Goal: Task Accomplishment & Management: Manage account settings

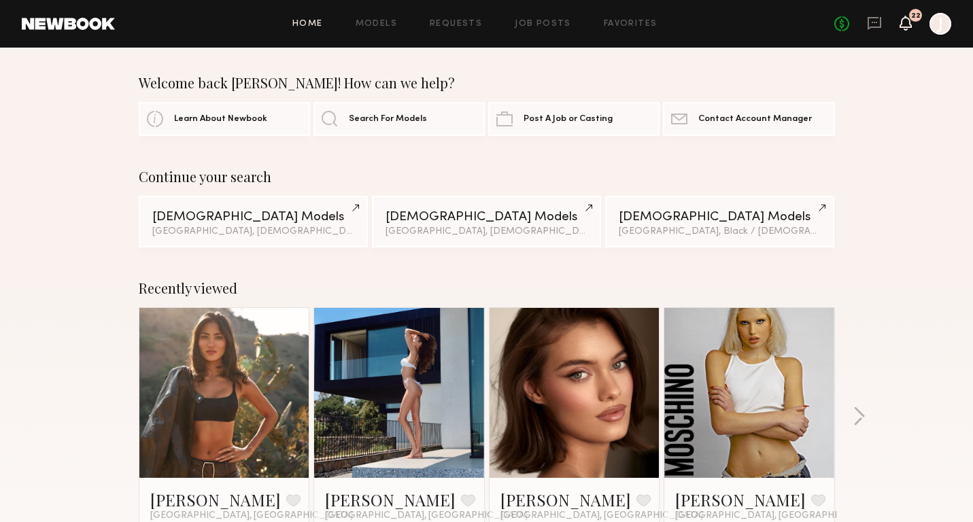
click at [906, 24] on icon at bounding box center [905, 23] width 11 height 10
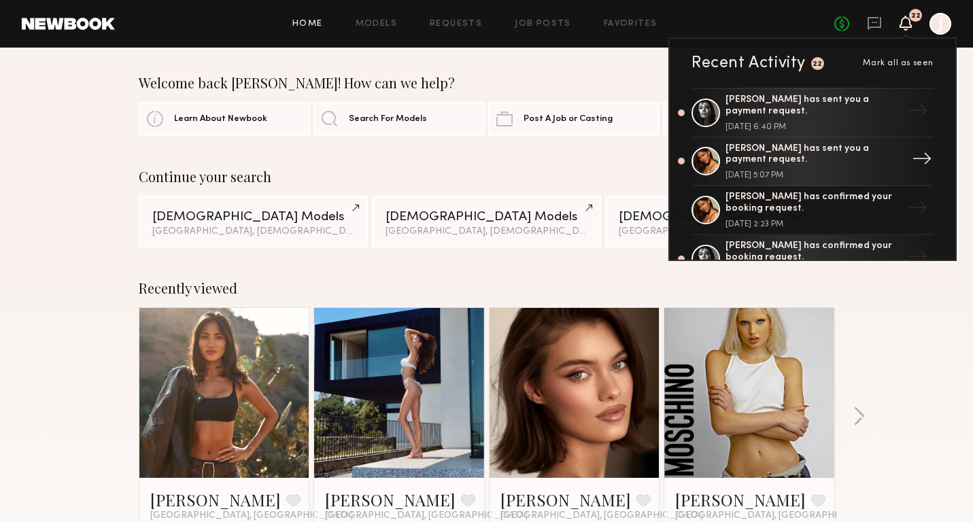
click at [842, 148] on div "[PERSON_NAME] has sent you a payment request." at bounding box center [813, 154] width 177 height 23
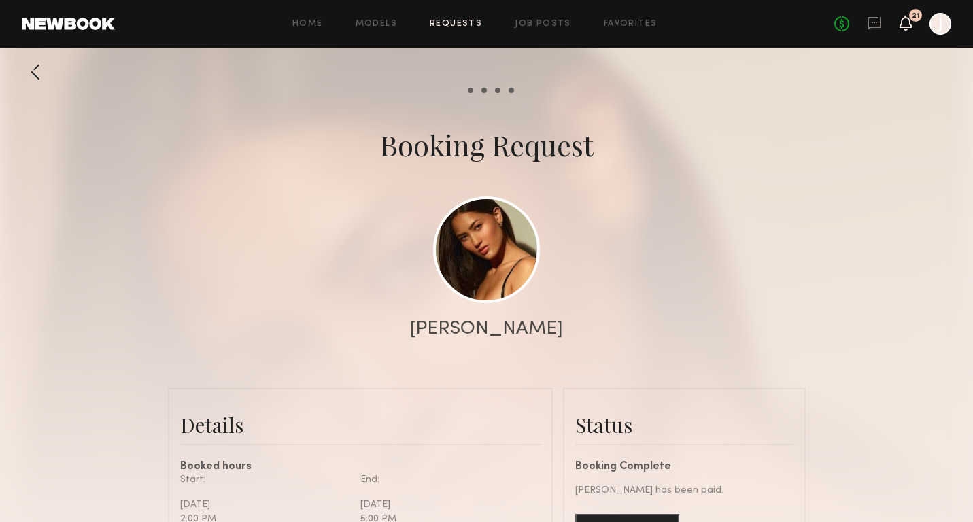
click at [900, 24] on icon at bounding box center [905, 23] width 11 height 10
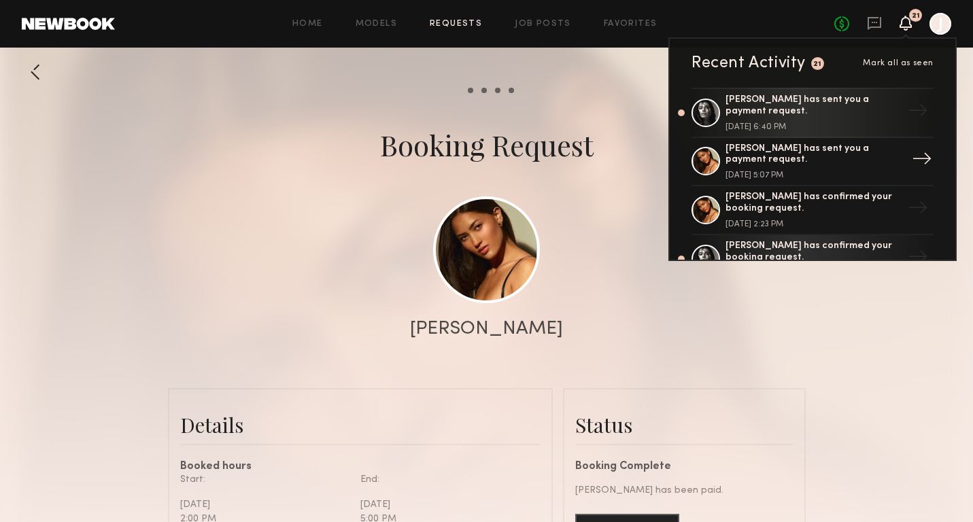
click at [753, 150] on div "[PERSON_NAME] has sent you a payment request." at bounding box center [813, 154] width 177 height 23
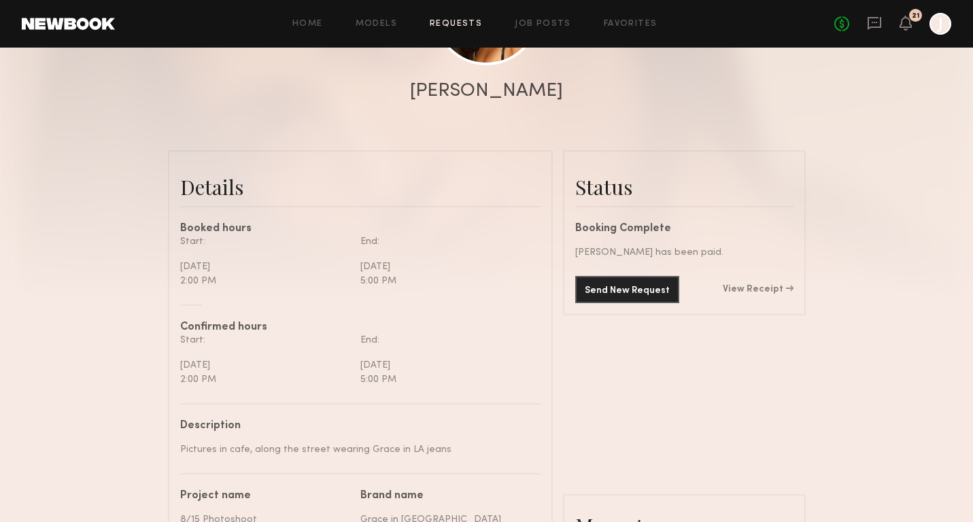
scroll to position [237, 0]
click at [747, 288] on link "View Receipt" at bounding box center [758, 291] width 71 height 10
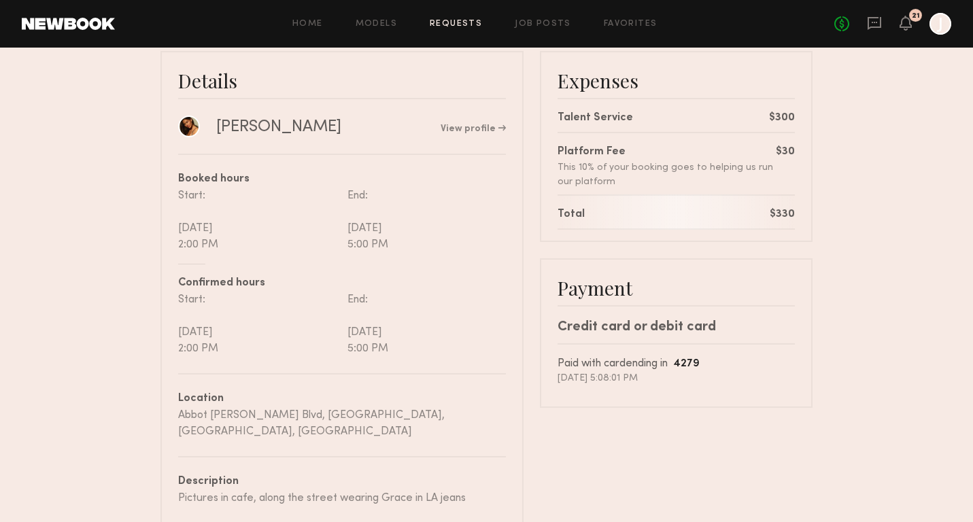
scroll to position [197, 0]
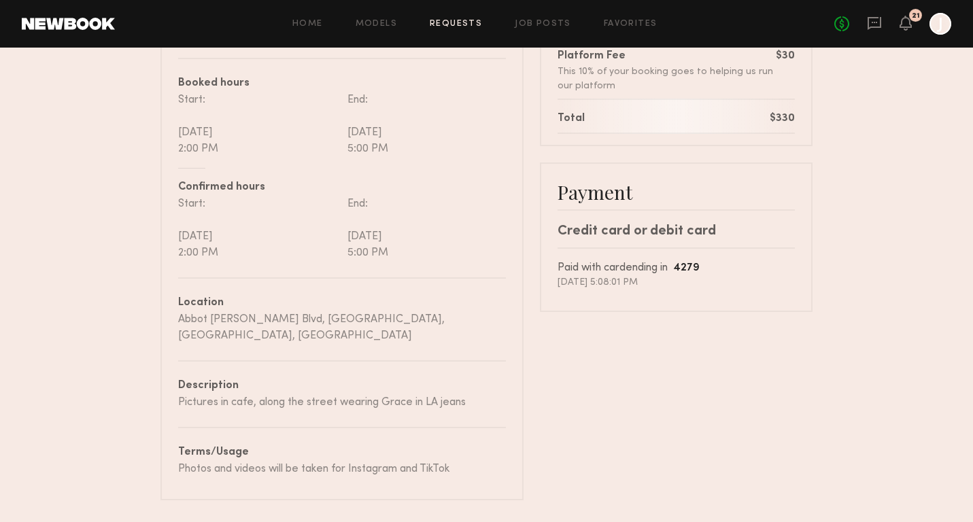
click at [220, 427] on div "Terms/Usage Photos and videos will be taken for Instagram and TikTok" at bounding box center [342, 452] width 328 height 50
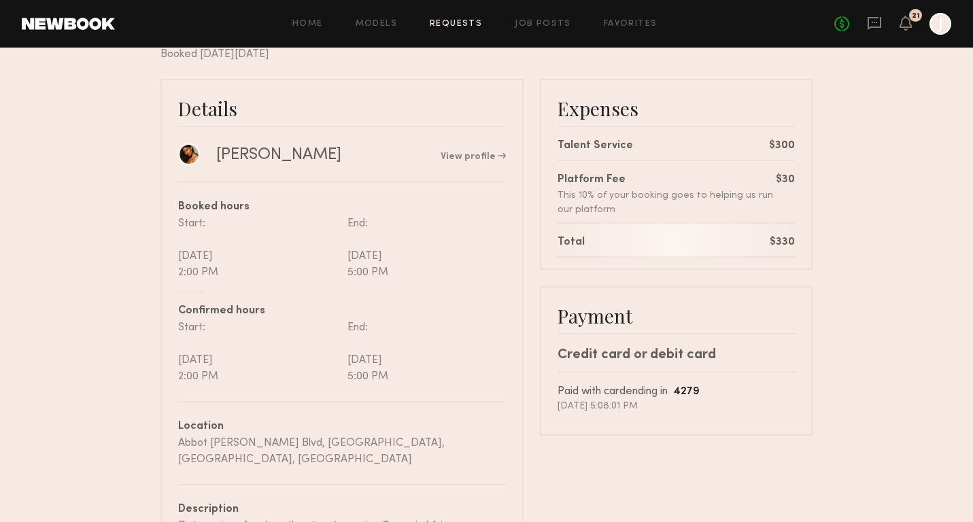
scroll to position [0, 0]
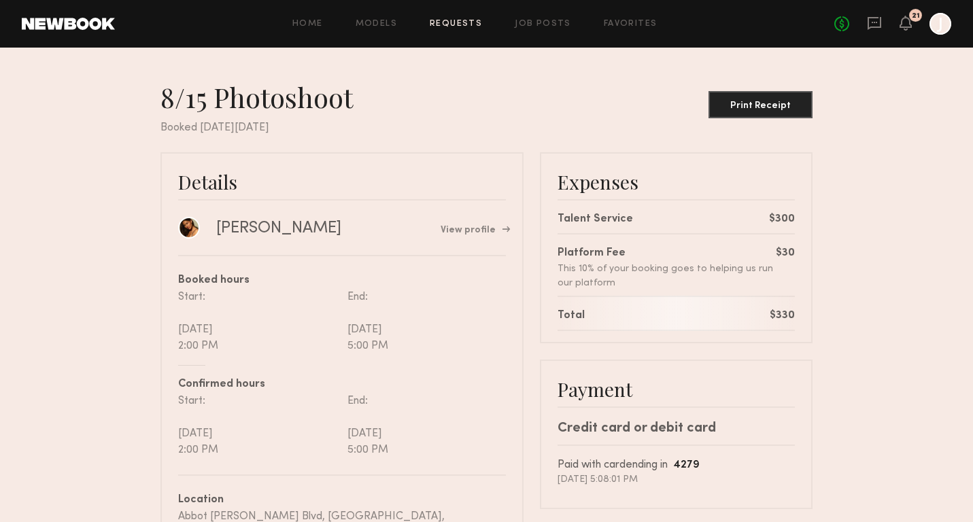
click at [460, 233] on link "View profile" at bounding box center [473, 231] width 65 height 10
click at [789, 97] on button "Print Receipt" at bounding box center [760, 103] width 104 height 27
click at [929, 21] on div "No fees up to $5,000 21 J" at bounding box center [892, 24] width 117 height 22
click at [948, 26] on div at bounding box center [940, 24] width 22 height 22
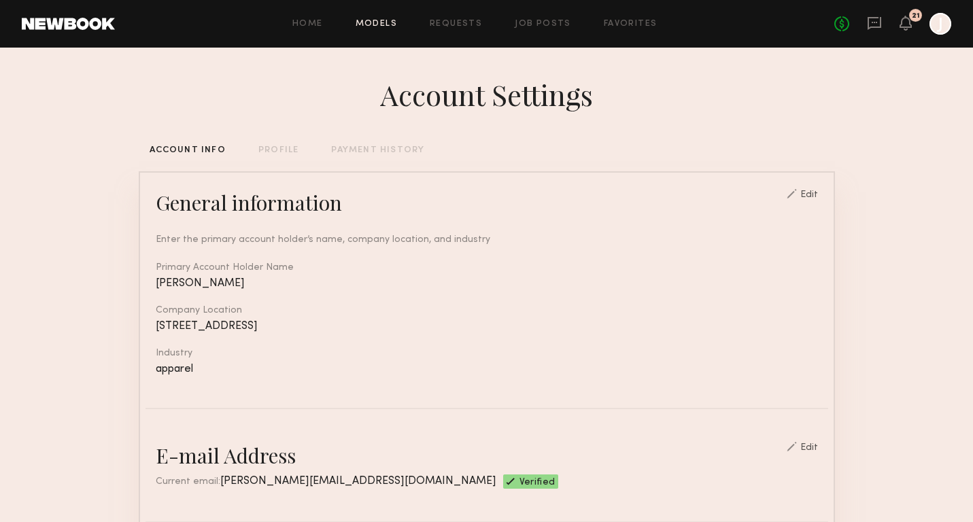
click at [379, 23] on link "Models" at bounding box center [376, 24] width 41 height 9
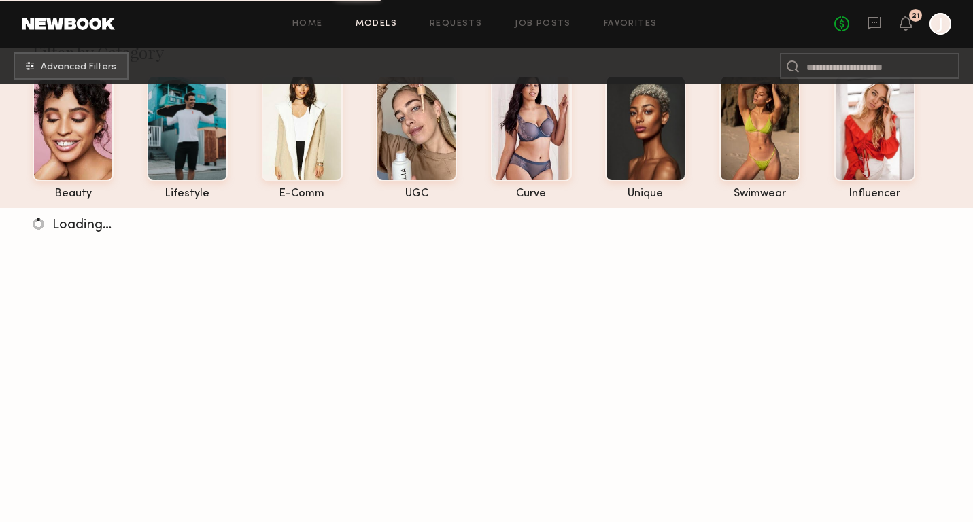
scroll to position [60, 0]
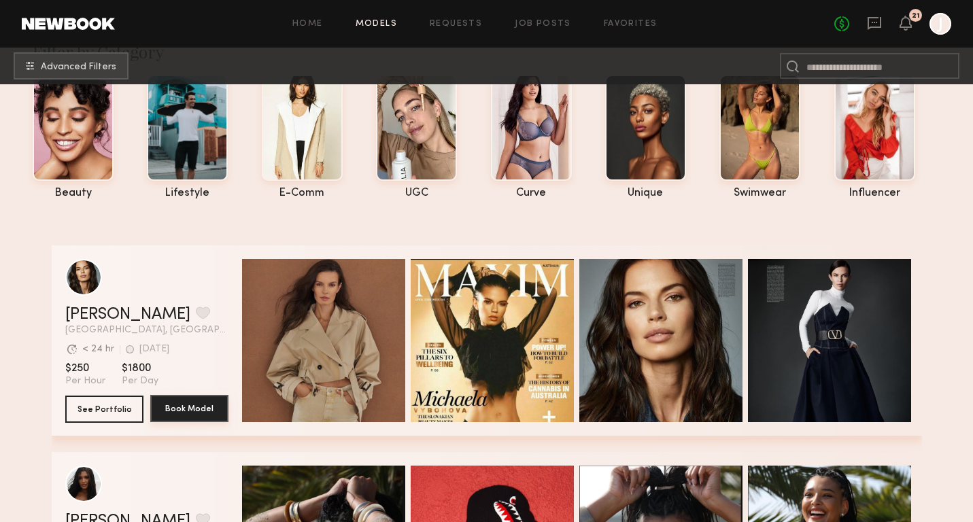
click at [166, 409] on button "Book Model" at bounding box center [189, 408] width 78 height 27
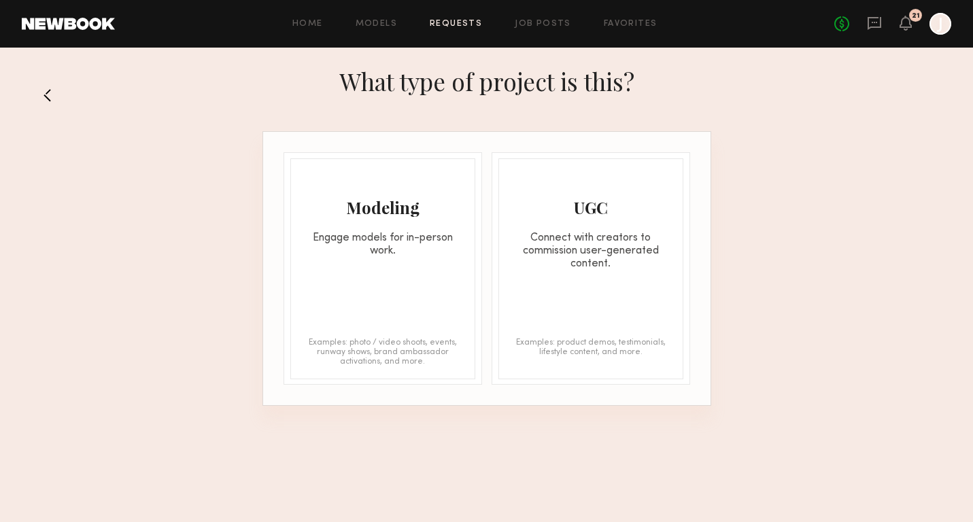
click at [595, 255] on div "Connect with creators to commission user-generated content." at bounding box center [591, 251] width 184 height 39
click at [385, 207] on div "Modeling" at bounding box center [383, 207] width 184 height 22
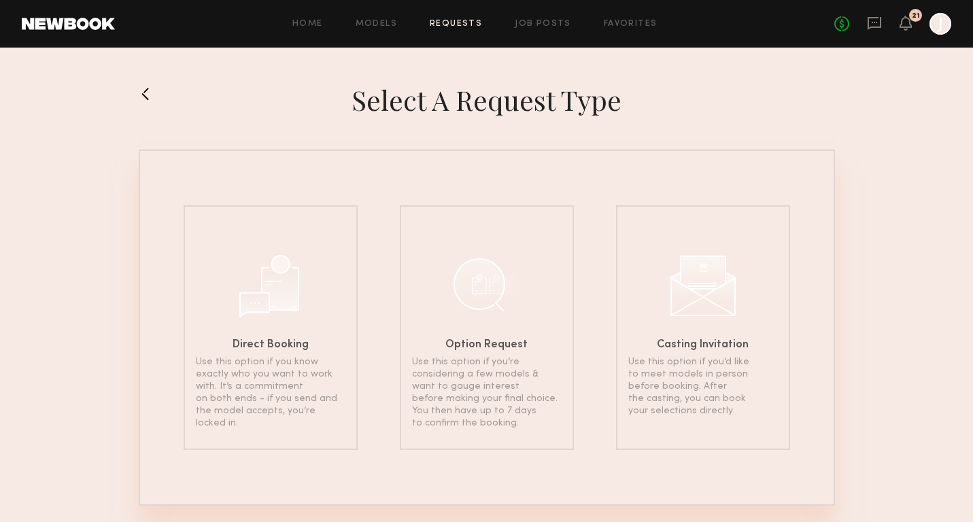
scroll to position [16, 0]
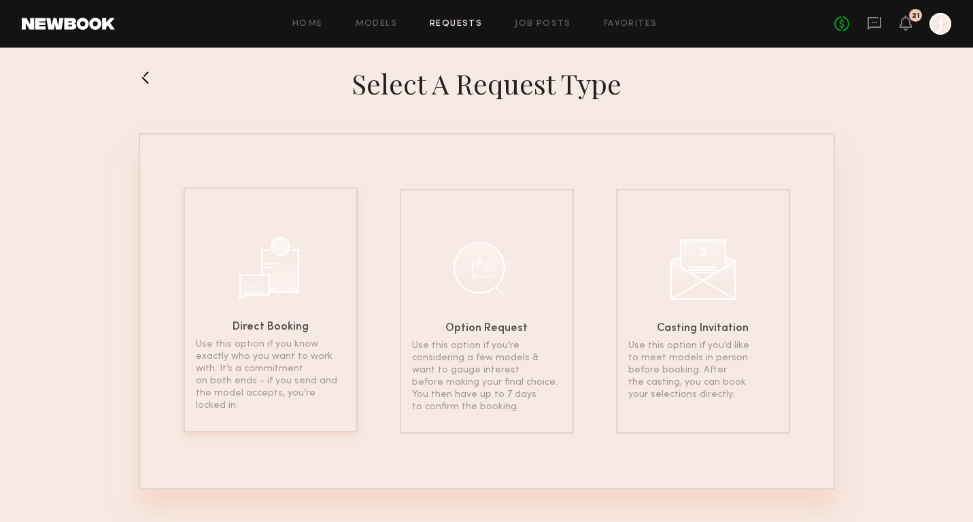
click at [284, 276] on div at bounding box center [271, 267] width 68 height 68
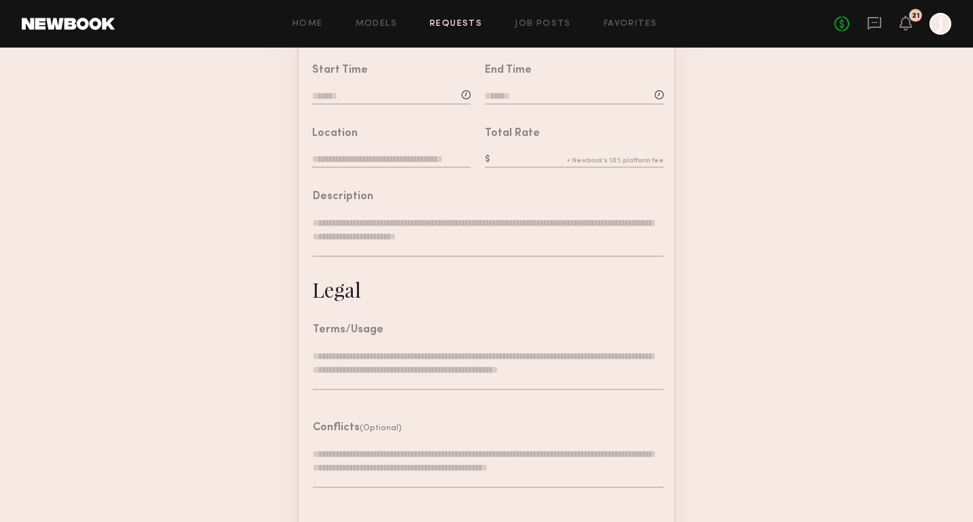
scroll to position [319, 0]
click at [394, 362] on textarea at bounding box center [488, 367] width 351 height 41
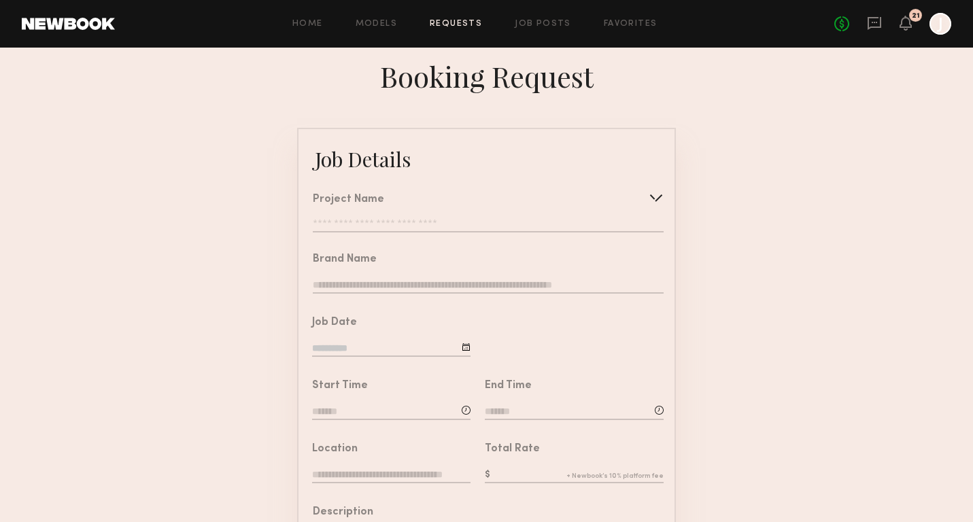
scroll to position [0, 0]
click at [903, 25] on icon at bounding box center [905, 23] width 11 height 10
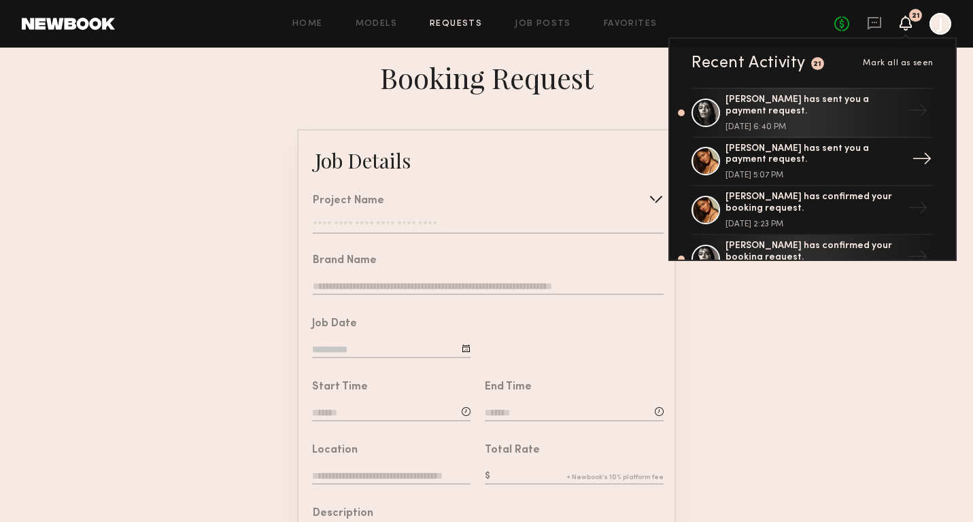
click at [854, 143] on div "[PERSON_NAME] has sent you a payment request." at bounding box center [813, 154] width 177 height 23
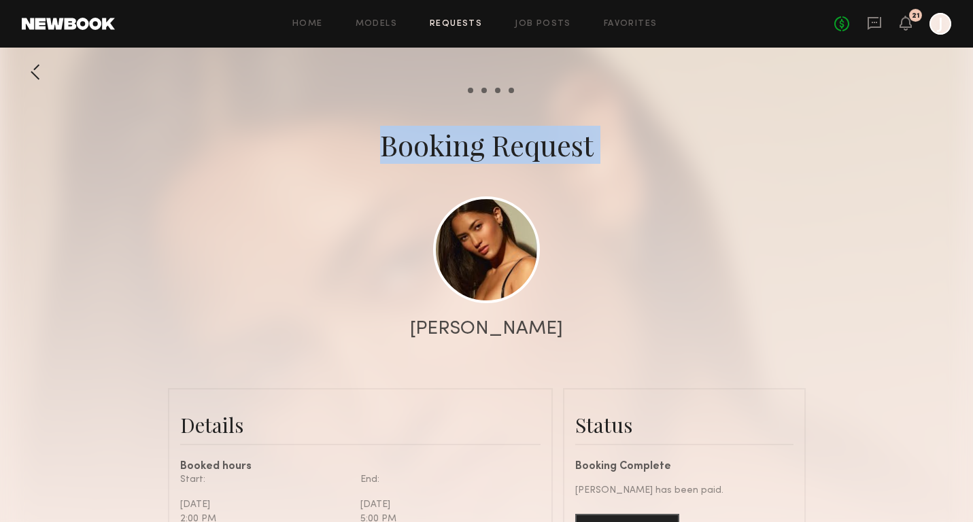
drag, startPoint x: 549, startPoint y: 317, endPoint x: 426, endPoint y: 322, distance: 123.2
click at [426, 322] on nb-model-header "Booking Request Kiersten M." at bounding box center [486, 223] width 973 height 261
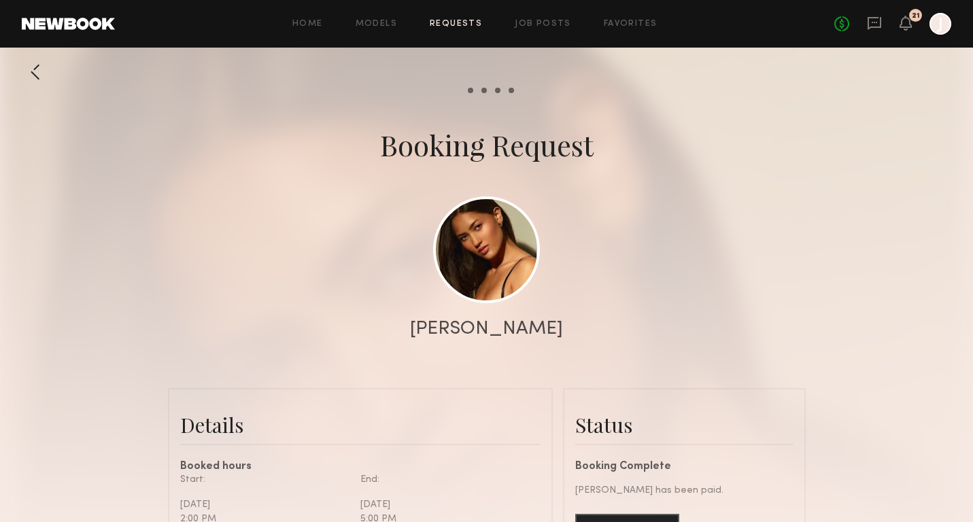
click at [436, 324] on div "[PERSON_NAME]" at bounding box center [486, 329] width 973 height 19
drag, startPoint x: 426, startPoint y: 334, endPoint x: 545, endPoint y: 328, distance: 118.4
click at [545, 328] on div "[PERSON_NAME]" at bounding box center [486, 329] width 973 height 19
copy div "[PERSON_NAME]"
click at [909, 18] on div "21" at bounding box center [915, 15] width 13 height 13
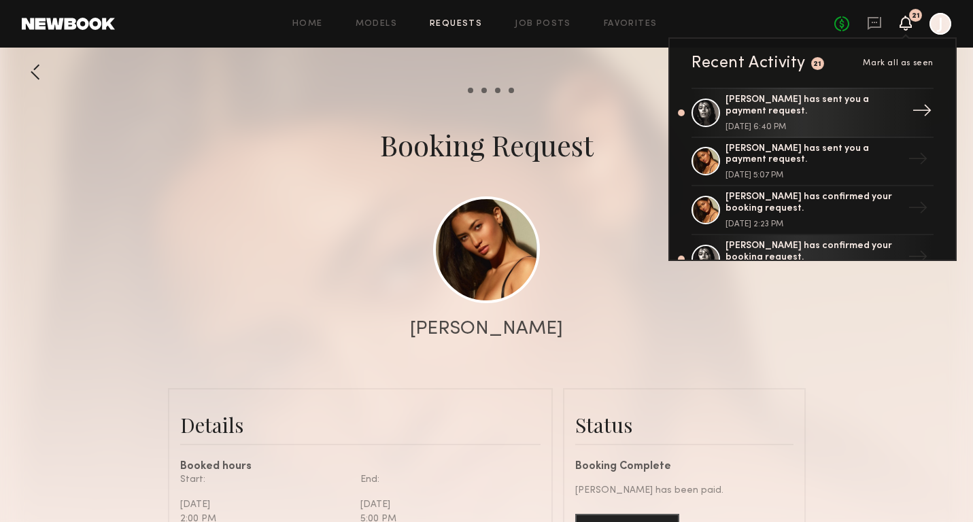
click at [798, 103] on div "[PERSON_NAME] has sent you a payment request." at bounding box center [813, 106] width 177 height 23
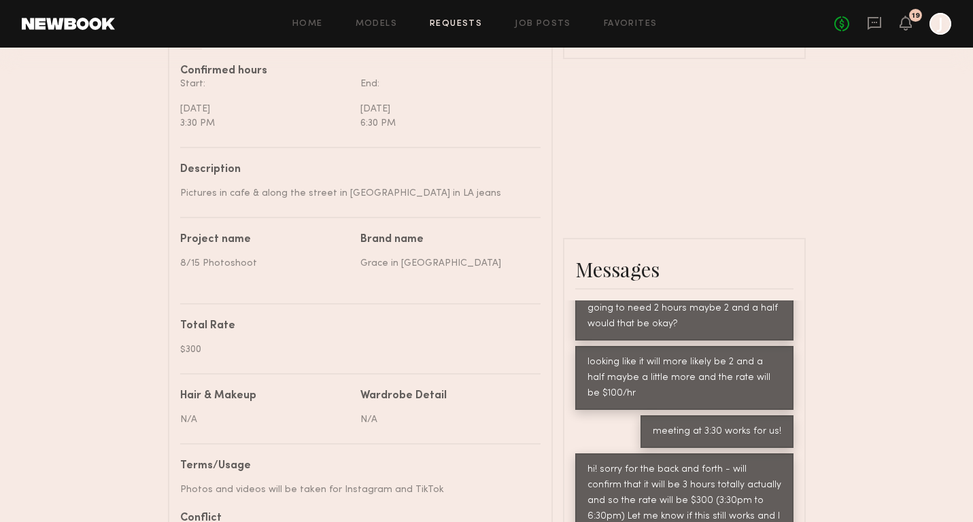
scroll to position [483, 0]
